Goal: Task Accomplishment & Management: Manage account settings

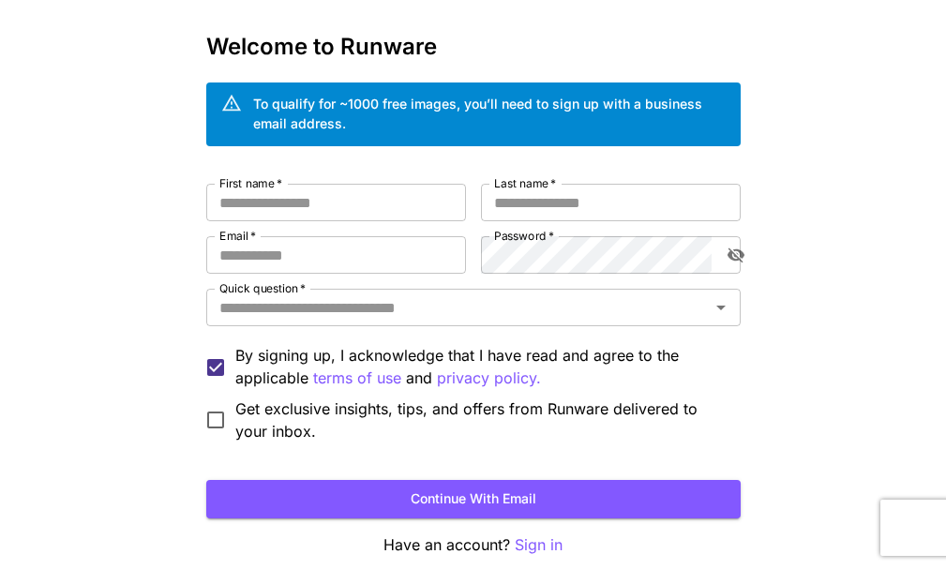
scroll to position [42, 0]
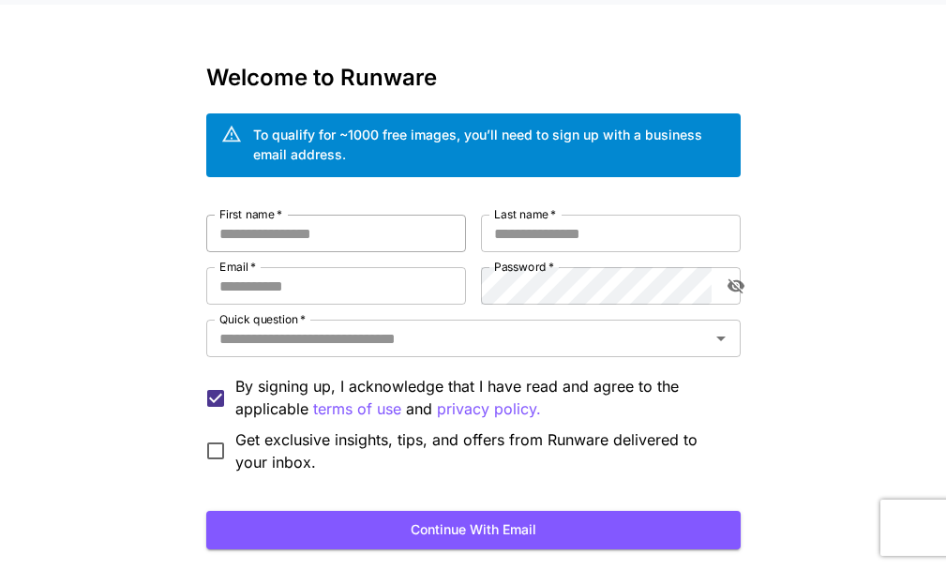
click at [228, 229] on input "First name   *" at bounding box center [336, 234] width 260 height 38
type input "**"
click at [682, 245] on input "Last name   *" at bounding box center [611, 234] width 260 height 38
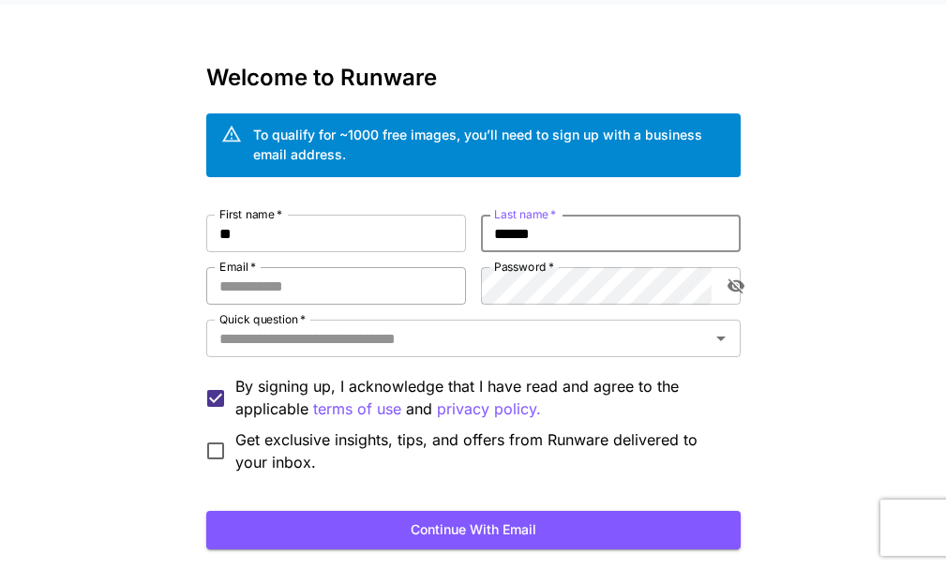
type input "******"
click at [329, 280] on input "Email   *" at bounding box center [336, 286] width 260 height 38
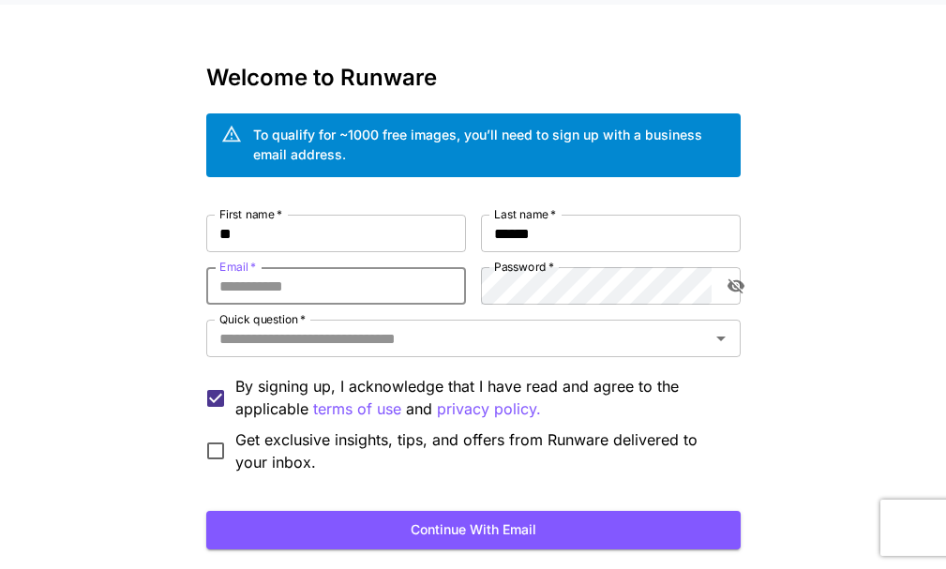
type input "**********"
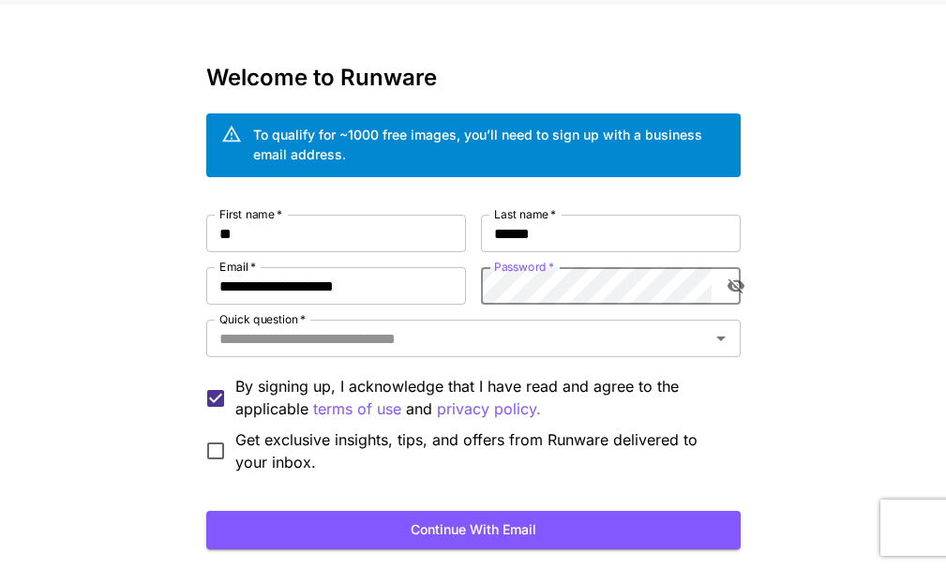
click at [736, 281] on icon "toggle password visibility" at bounding box center [735, 287] width 17 height 15
click at [527, 348] on input "Quick question   *" at bounding box center [458, 338] width 492 height 26
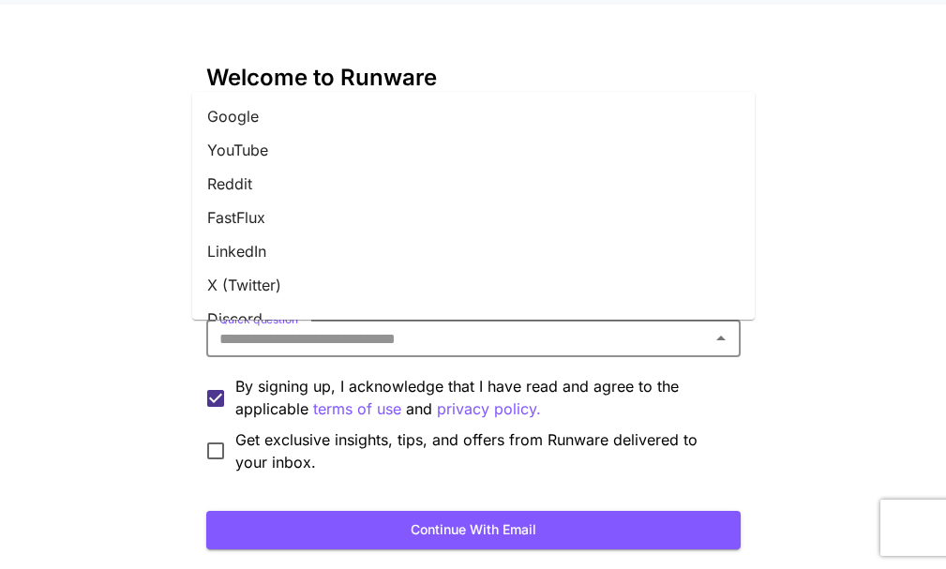
click at [339, 223] on li "FastFlux" at bounding box center [473, 218] width 563 height 34
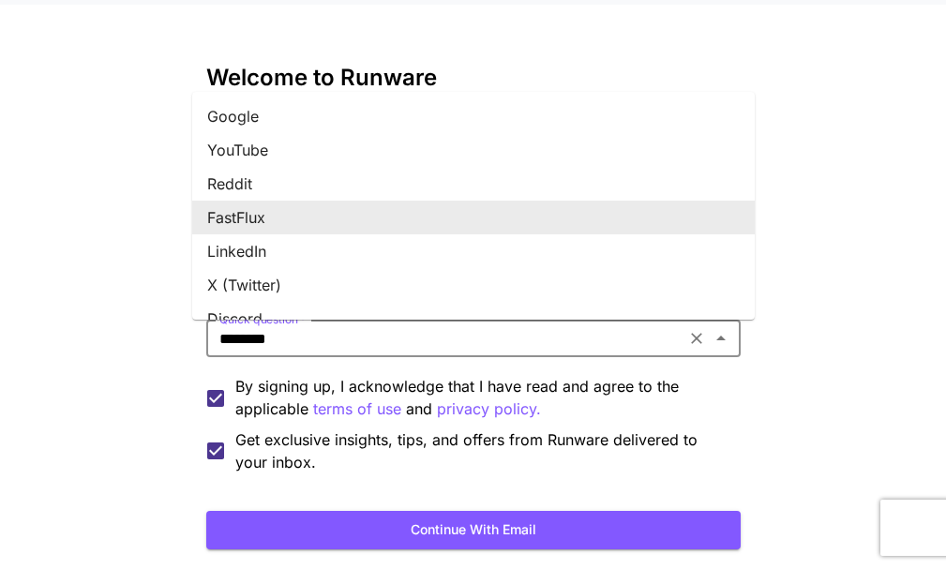
click at [281, 330] on input "********" at bounding box center [446, 338] width 468 height 26
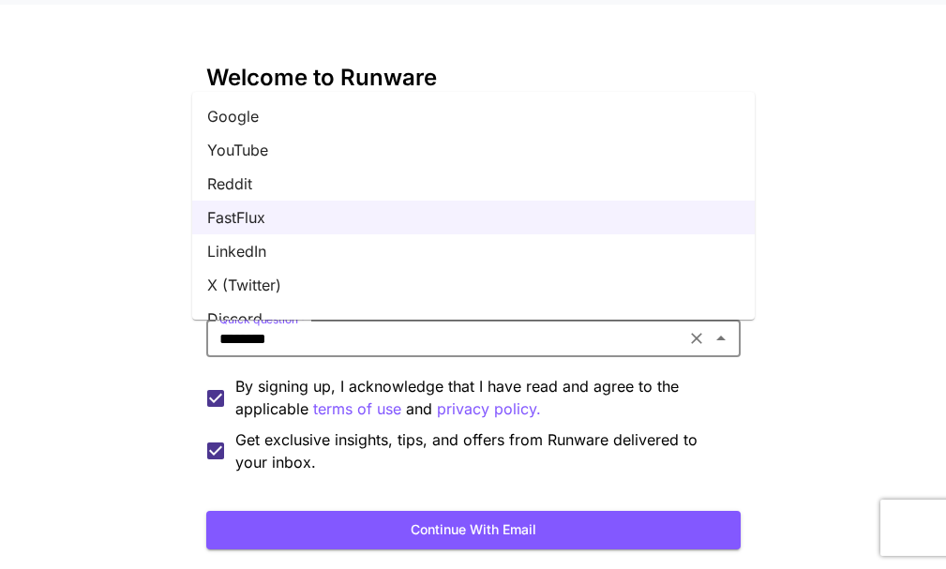
click at [269, 123] on li "Google" at bounding box center [473, 116] width 563 height 34
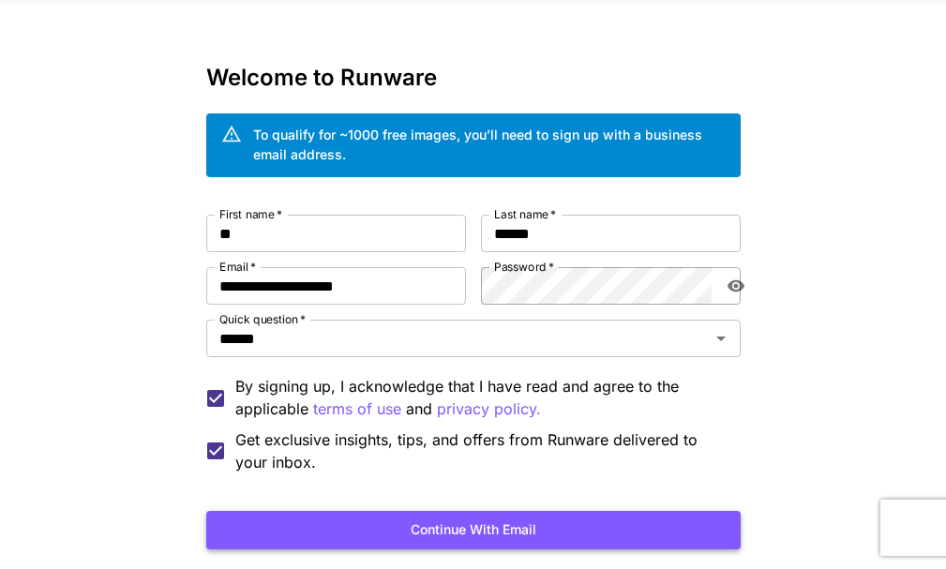
click at [557, 547] on button "Continue with email" at bounding box center [473, 530] width 535 height 38
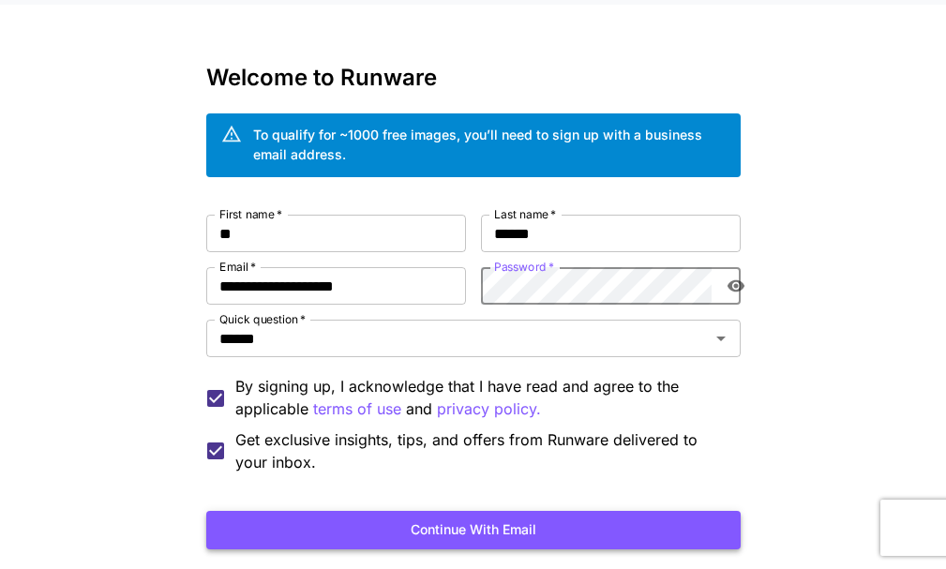
click at [598, 537] on button "Continue with email" at bounding box center [473, 530] width 535 height 38
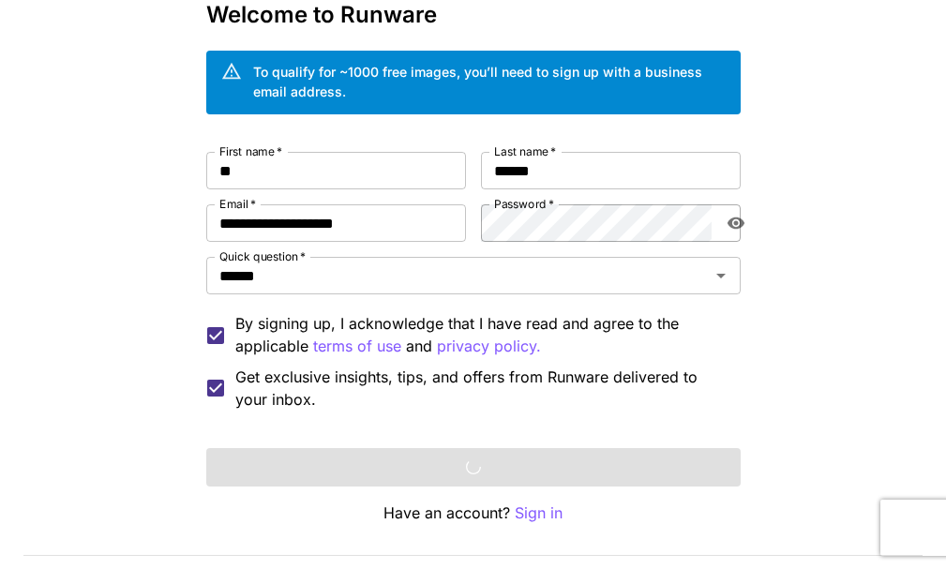
scroll to position [124, 0]
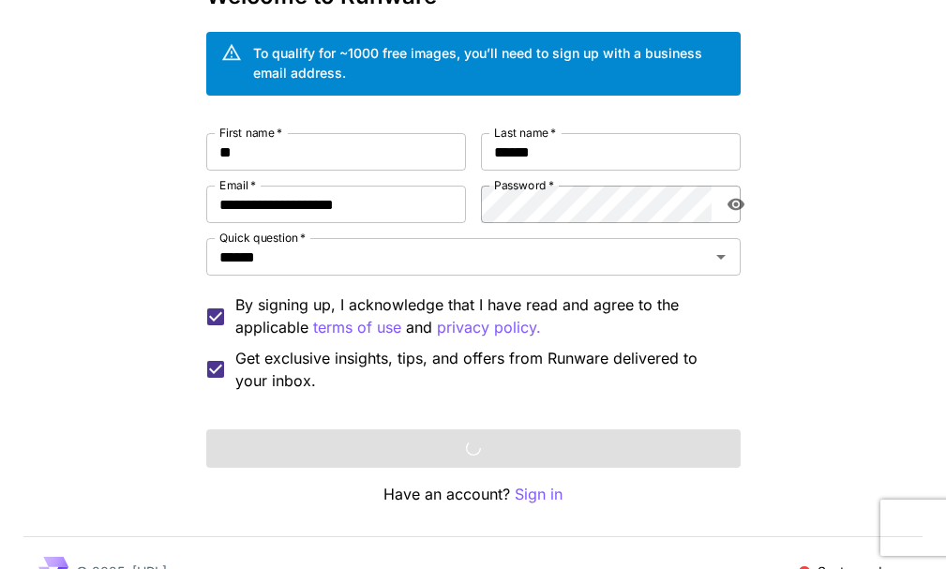
click at [557, 444] on div "Continue with email" at bounding box center [473, 449] width 535 height 38
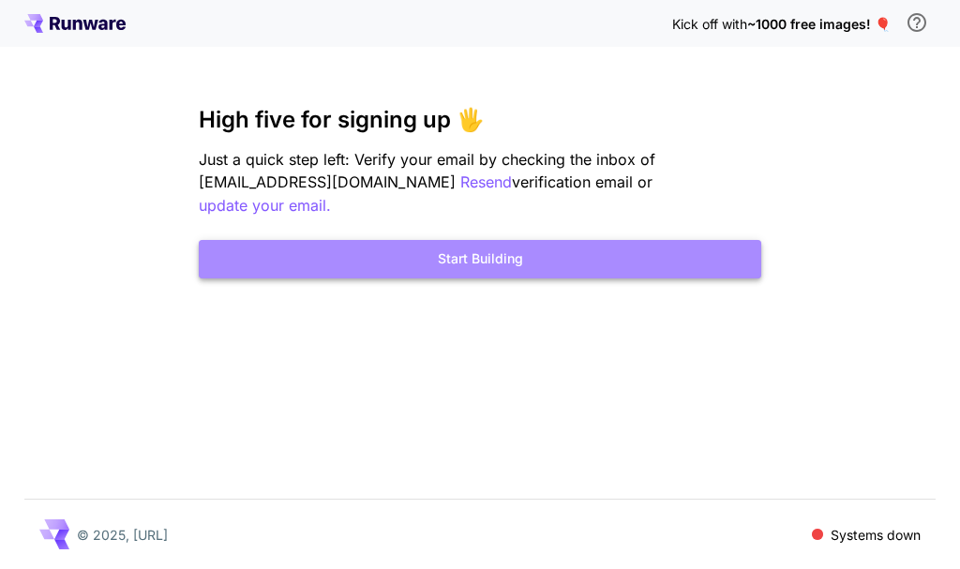
click at [477, 240] on button "Start Building" at bounding box center [480, 259] width 563 height 38
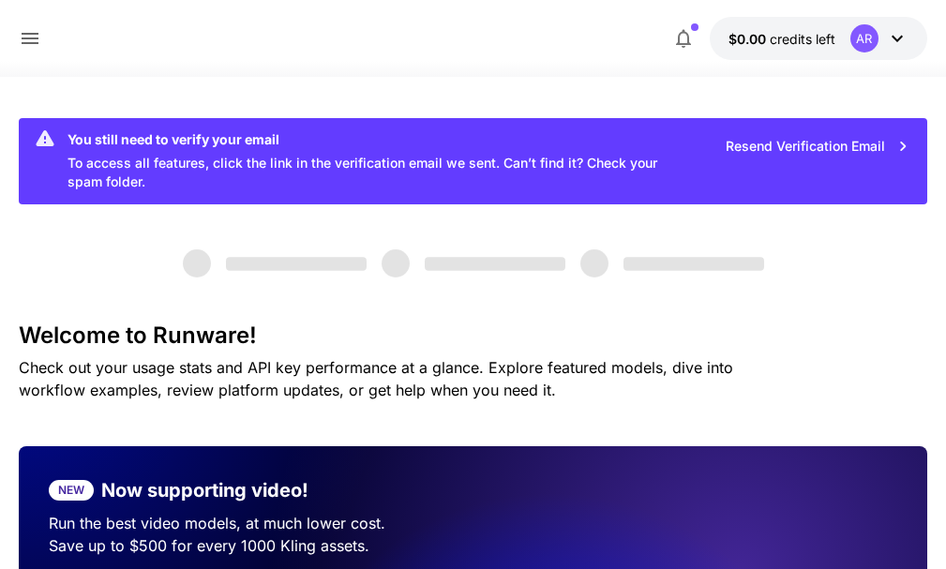
click at [785, 145] on button "Resend Verification Email" at bounding box center [818, 147] width 204 height 38
click at [892, 38] on icon at bounding box center [897, 38] width 23 height 23
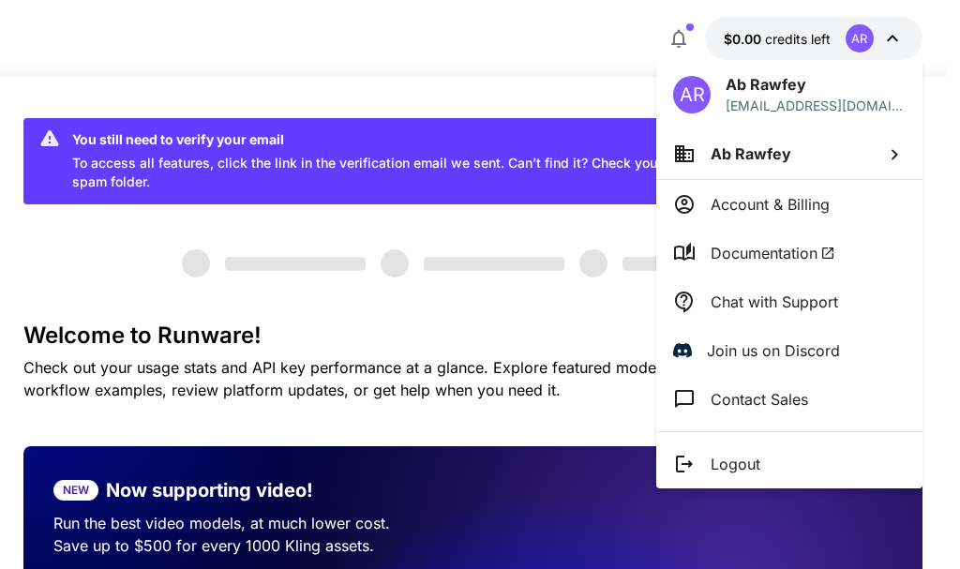
click at [320, 262] on div at bounding box center [480, 284] width 960 height 569
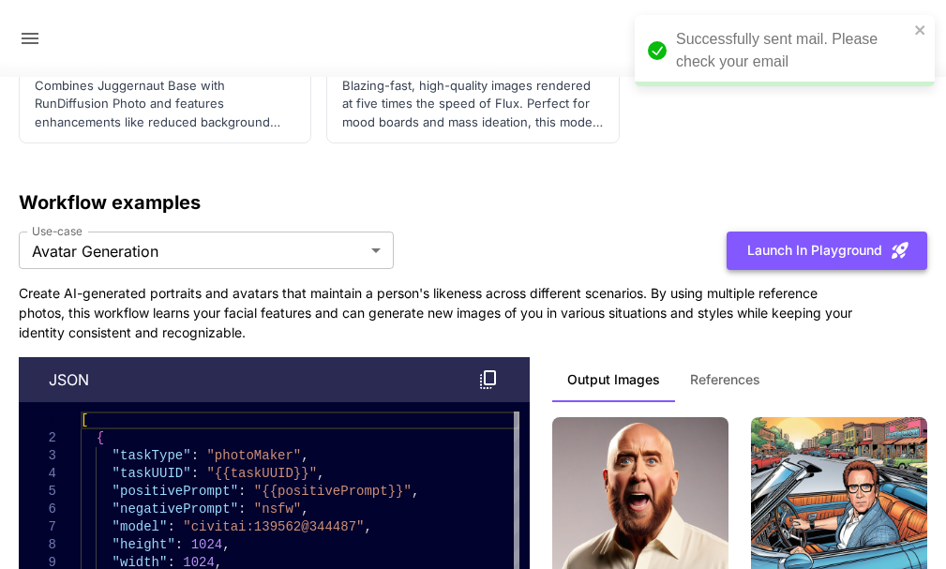
scroll to position [6581, 0]
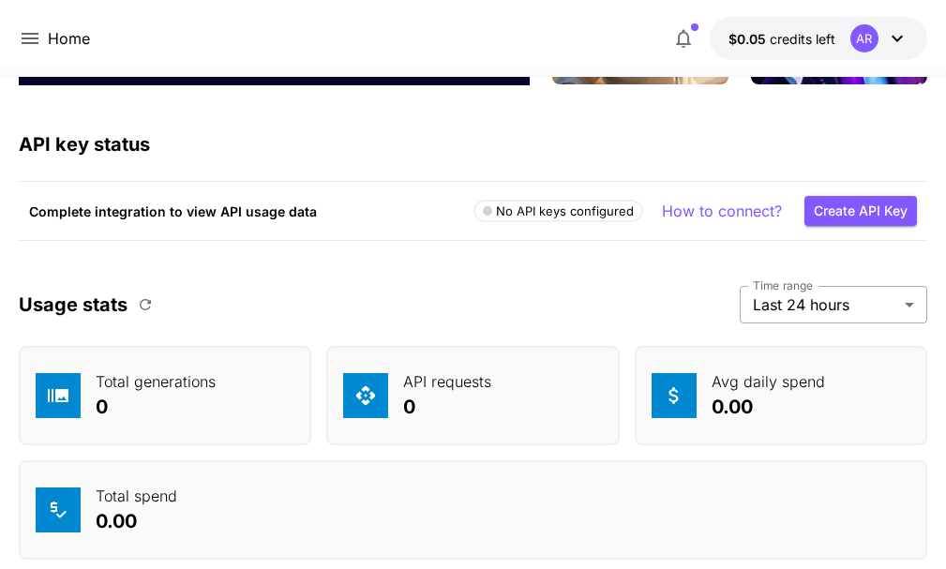
scroll to position [7286, 0]
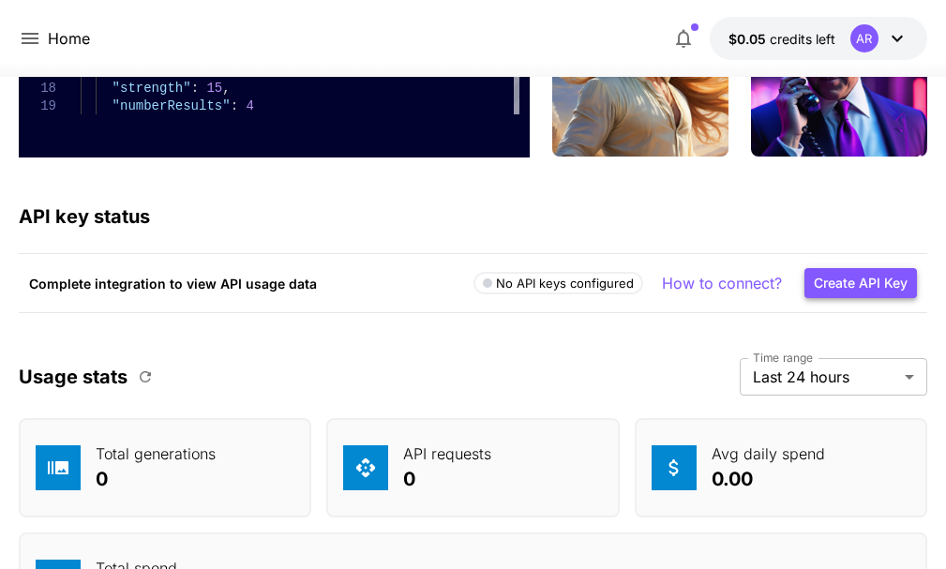
click at [854, 286] on button "Create API Key" at bounding box center [861, 283] width 113 height 31
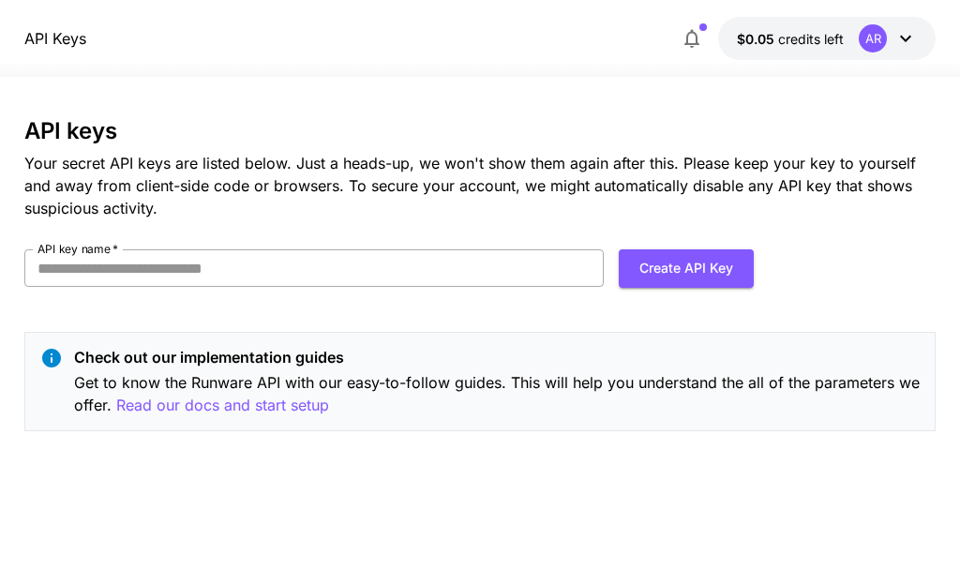
click at [393, 273] on input "API key name   *" at bounding box center [314, 268] width 580 height 38
click at [268, 272] on input "API key name   *" at bounding box center [314, 268] width 580 height 38
click at [322, 271] on input "API key name   *" at bounding box center [314, 268] width 580 height 38
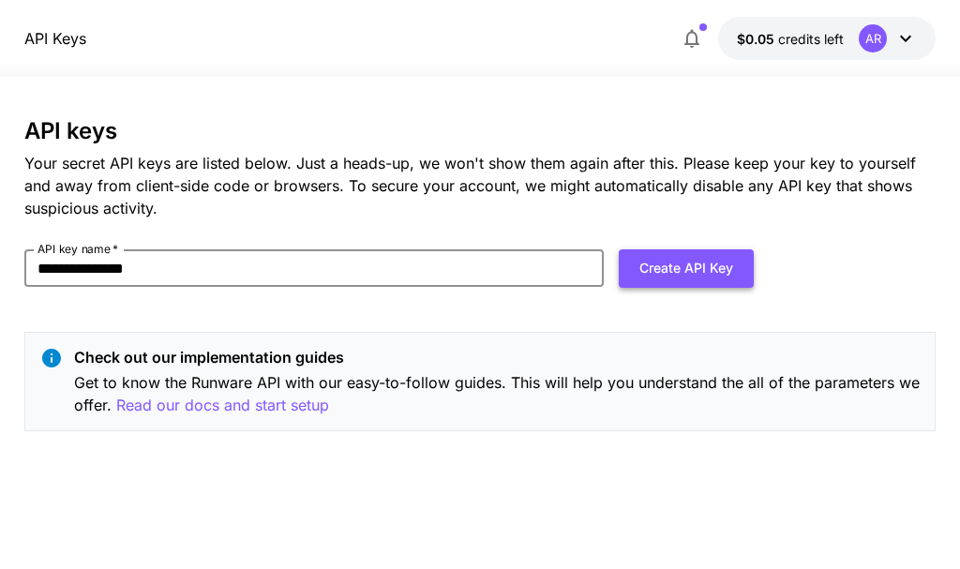
type input "**********"
click at [682, 266] on button "Create API Key" at bounding box center [686, 268] width 135 height 38
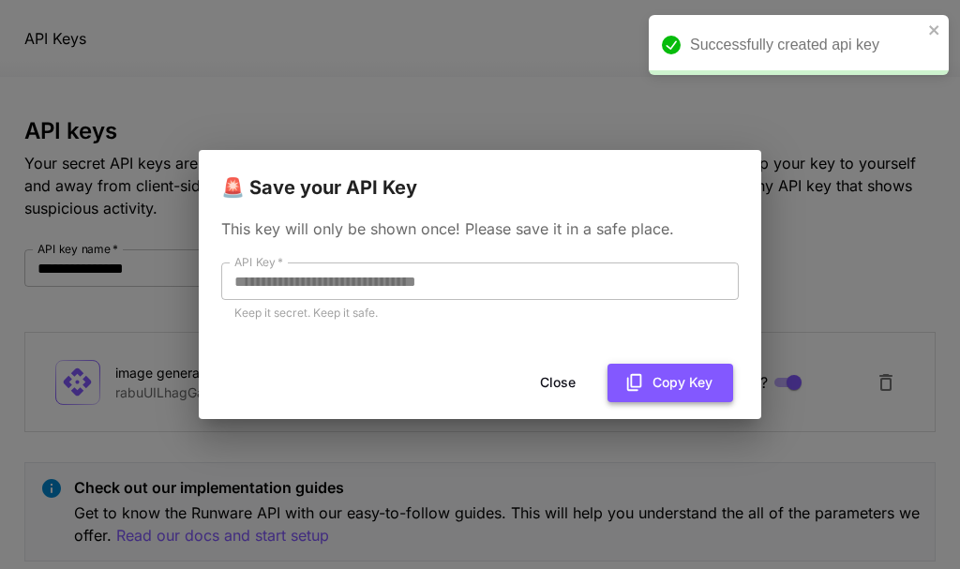
click at [657, 386] on button "Copy Key" at bounding box center [671, 383] width 126 height 38
click at [676, 399] on button "Copy Key" at bounding box center [671, 383] width 126 height 38
click at [677, 398] on button "Copied" at bounding box center [678, 383] width 111 height 38
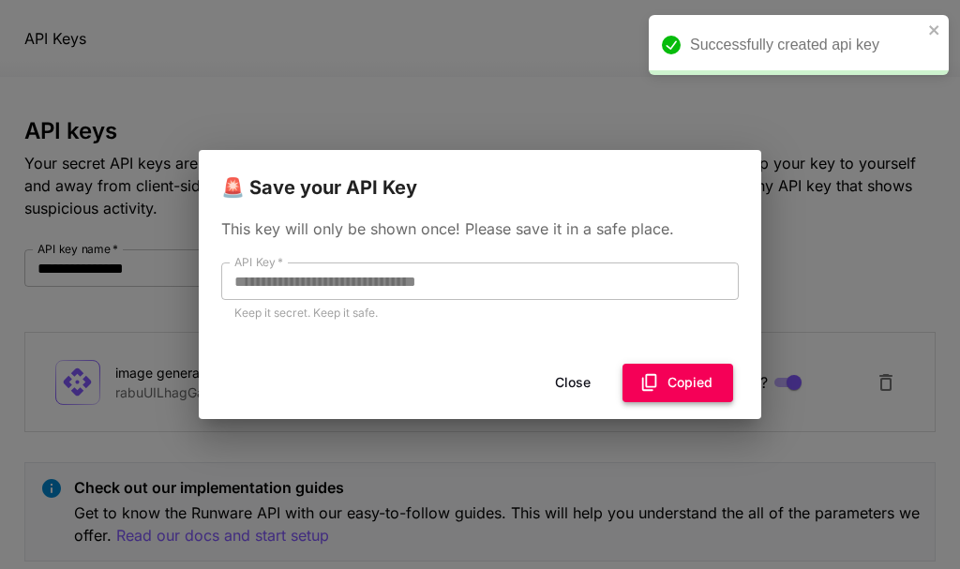
click at [677, 398] on button "Copied" at bounding box center [678, 383] width 111 height 38
click at [560, 385] on button "Close" at bounding box center [573, 383] width 84 height 38
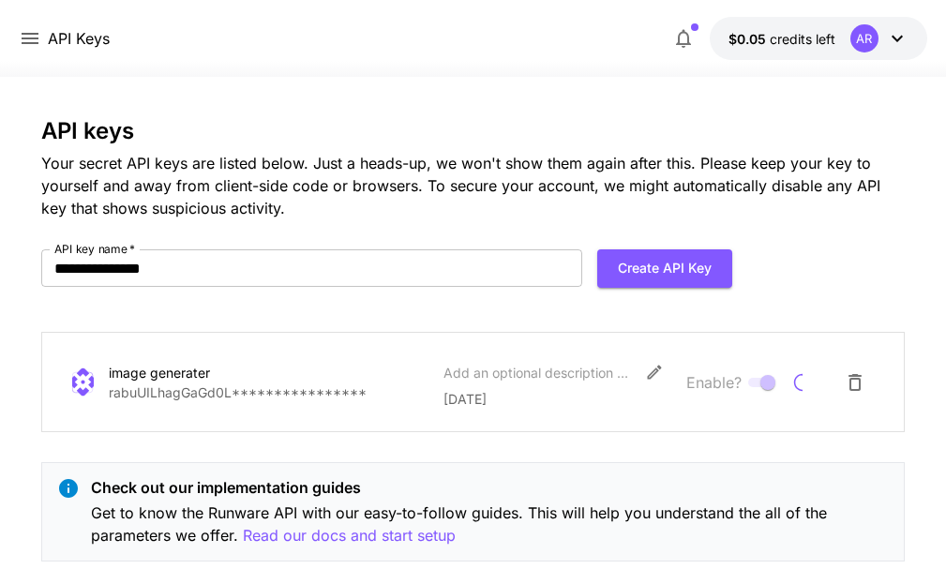
click at [817, 381] on icon at bounding box center [803, 383] width 38 height 38
click at [764, 386] on span at bounding box center [761, 382] width 38 height 23
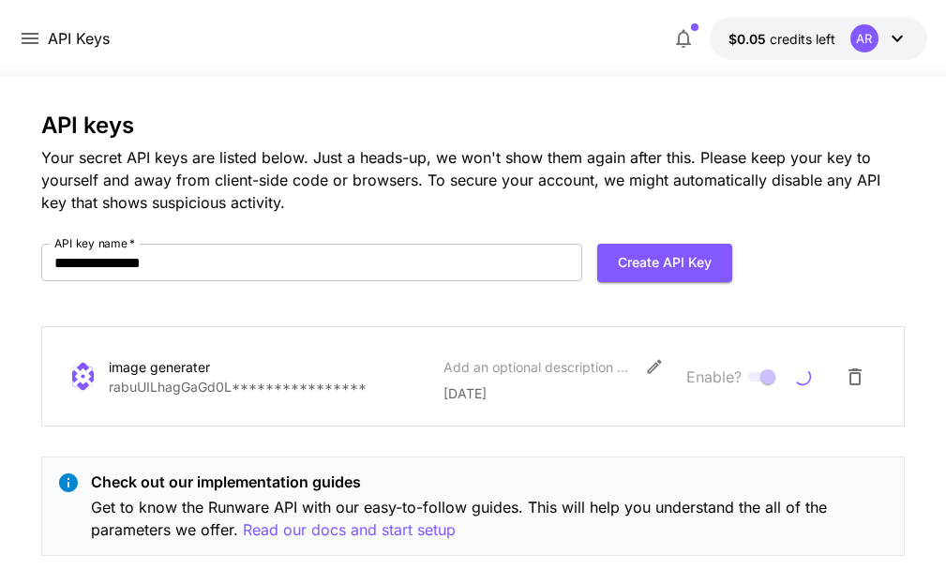
scroll to position [49, 0]
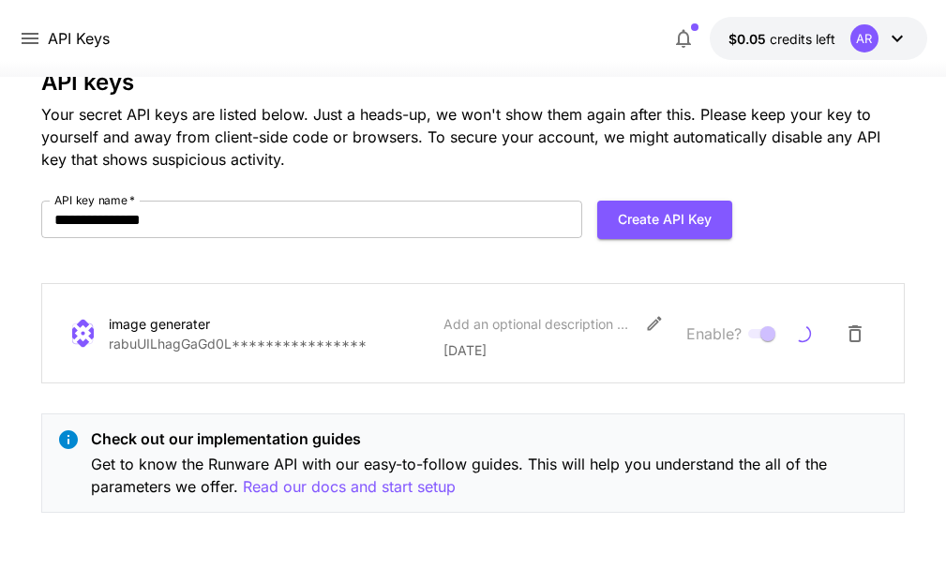
click at [812, 56] on div at bounding box center [473, 65] width 946 height 23
click at [799, 43] on span "credits left" at bounding box center [803, 39] width 66 height 16
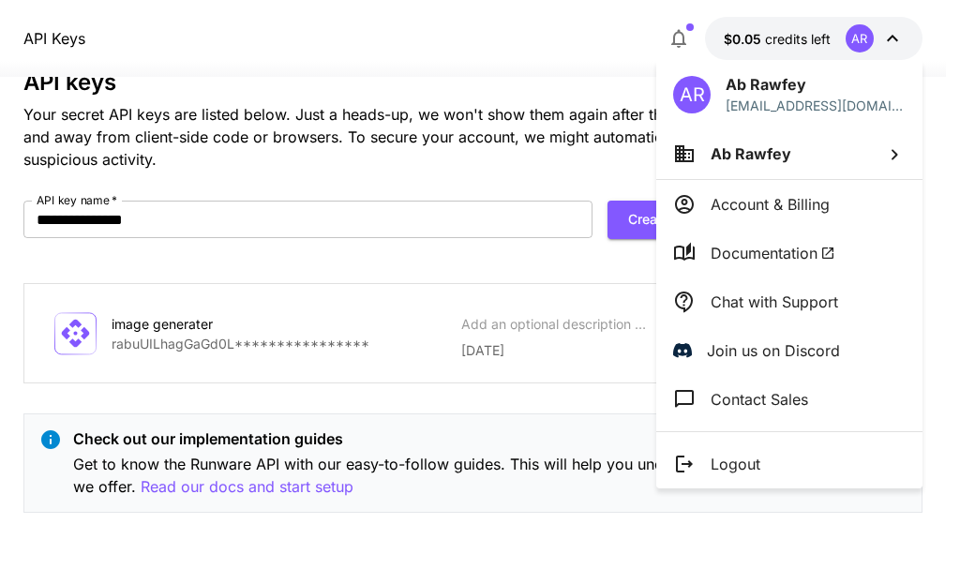
click at [515, 48] on div at bounding box center [480, 284] width 960 height 569
